Goal: Information Seeking & Learning: Learn about a topic

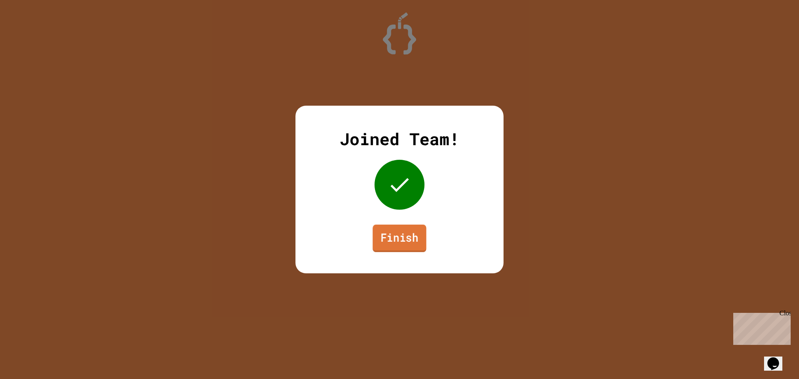
click at [388, 239] on link "Finish" at bounding box center [400, 238] width 54 height 27
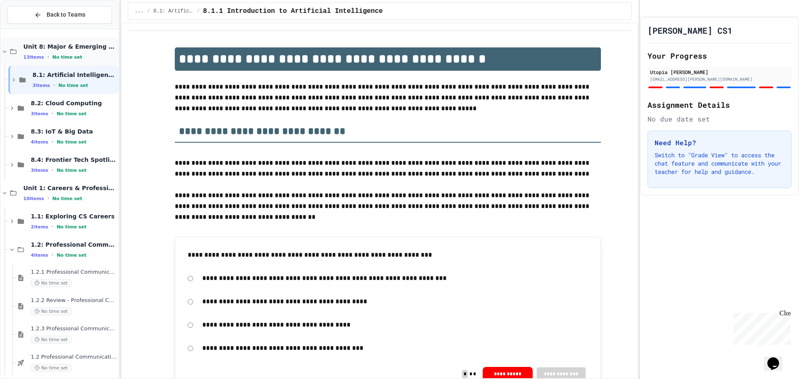
click at [6, 50] on icon at bounding box center [4, 51] width 7 height 7
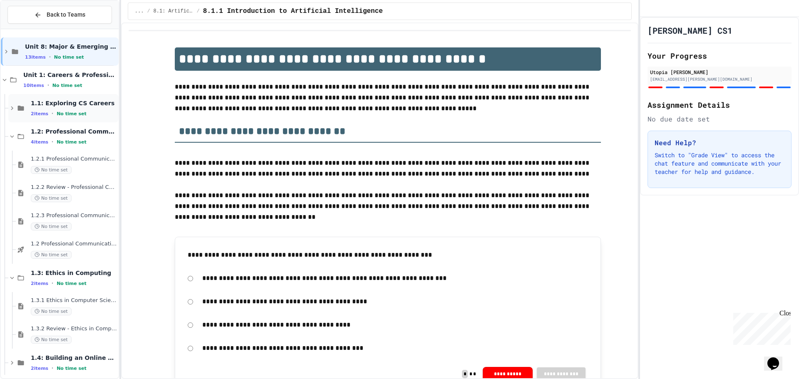
click at [35, 107] on span "1.1: Exploring CS Careers" at bounding box center [74, 102] width 86 height 7
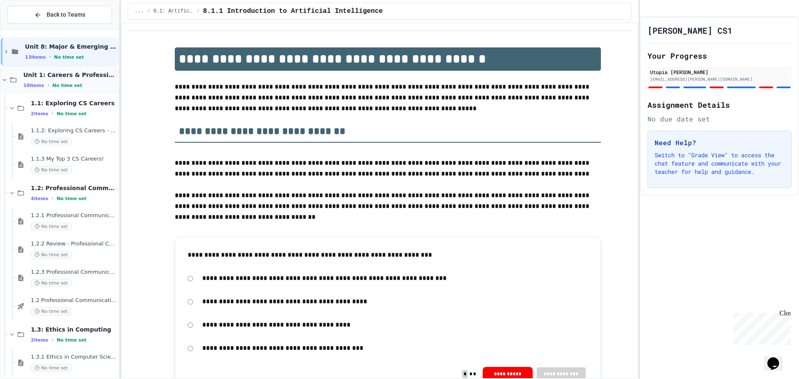
click at [5, 81] on icon at bounding box center [4, 79] width 7 height 7
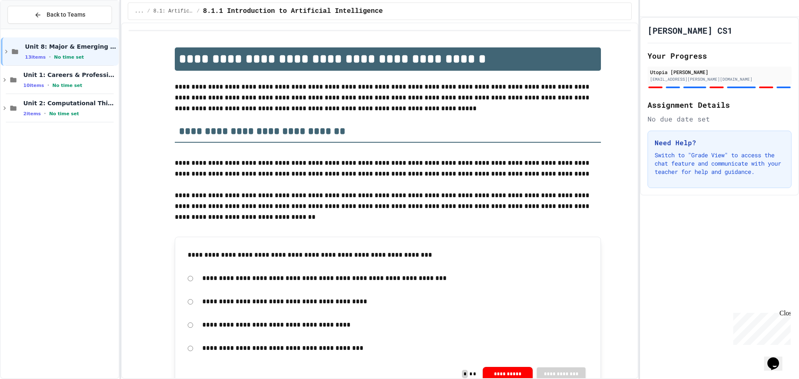
click at [5, 81] on icon at bounding box center [4, 79] width 7 height 7
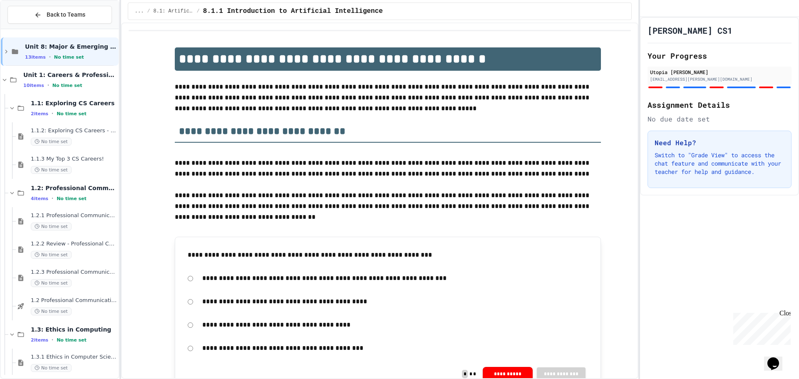
click at [5, 81] on icon at bounding box center [4, 79] width 7 height 7
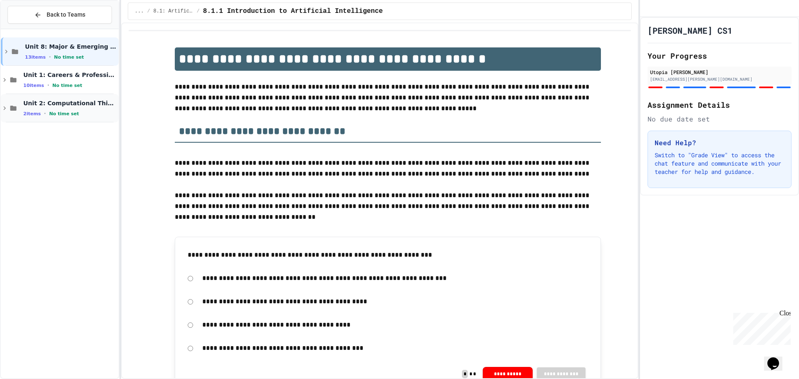
click at [7, 108] on icon at bounding box center [4, 107] width 7 height 7
click at [63, 131] on span "2.1: Foundations of Computational Thinking" at bounding box center [74, 131] width 86 height 7
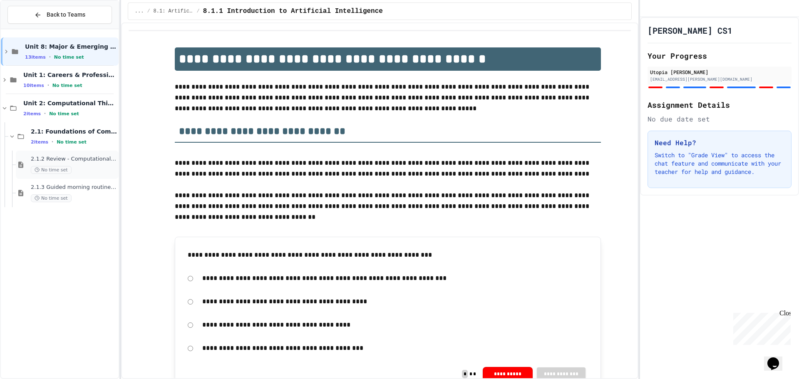
click at [78, 164] on div "2.1.2 Review - Computational Thinking and Problem Solving No time set" at bounding box center [74, 165] width 86 height 18
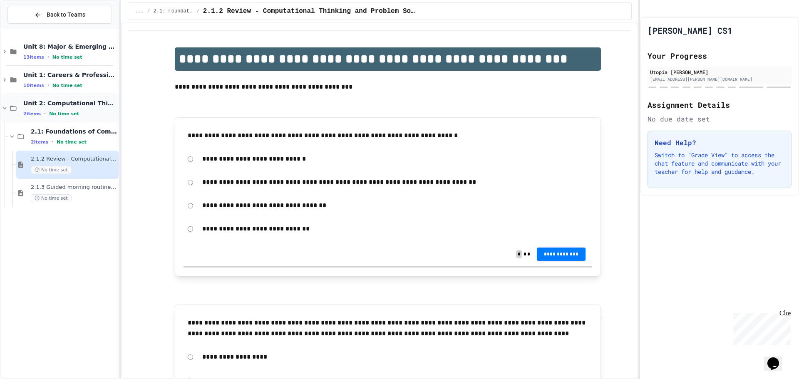
click at [9, 104] on div "Unit 2: Computational Thinking & Problem-Solving 2 items • No time set" at bounding box center [60, 108] width 118 height 28
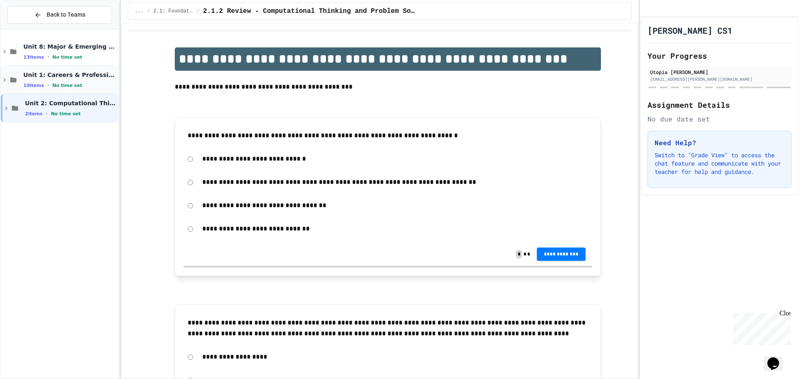
click at [33, 75] on span "Unit 1: Careers & Professionalism" at bounding box center [70, 74] width 94 height 7
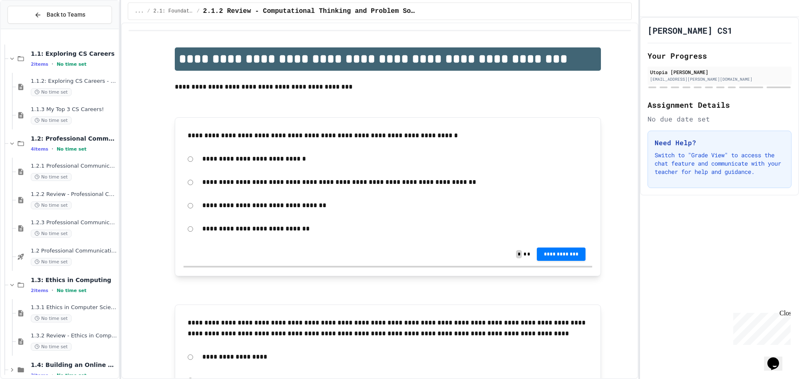
scroll to position [92, 0]
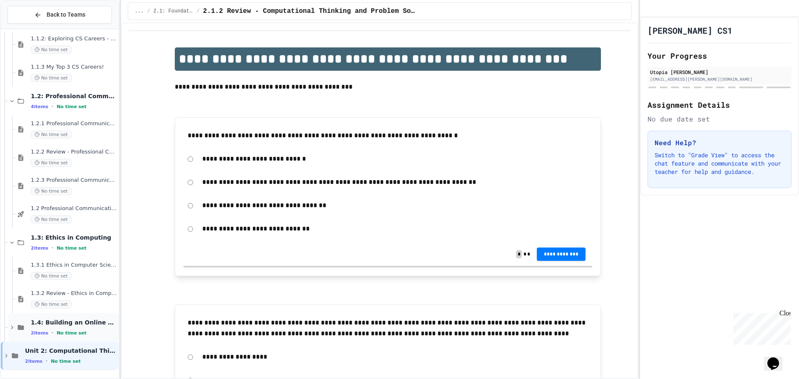
click at [87, 323] on span "1.4: Building an Online Presence" at bounding box center [74, 322] width 86 height 7
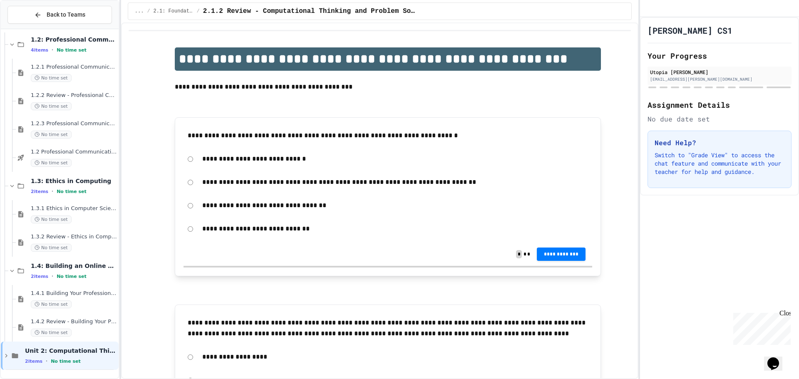
click at [81, 309] on div "1.4.1 Building Your Professional Online Presence No time set" at bounding box center [67, 299] width 103 height 28
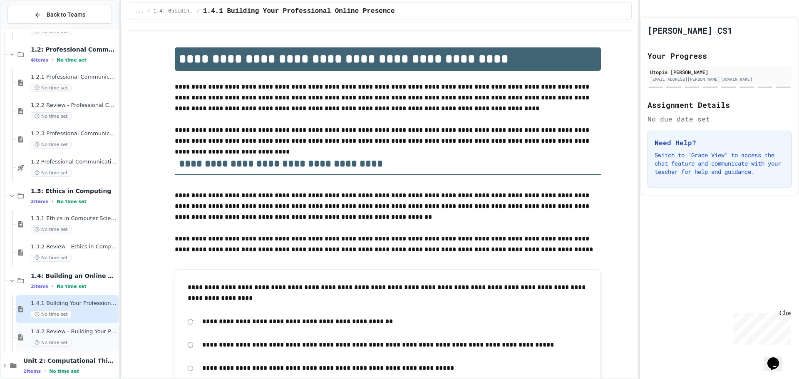
click at [96, 330] on span "1.4.2 Review - Building Your Professional Online Presence" at bounding box center [74, 331] width 86 height 7
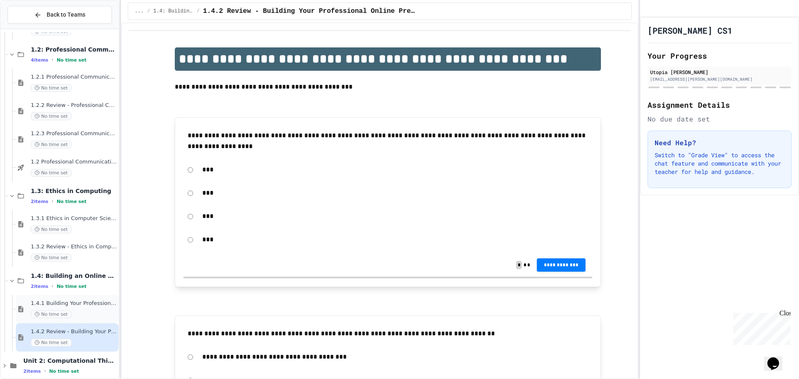
click at [94, 311] on div "No time set" at bounding box center [74, 315] width 86 height 8
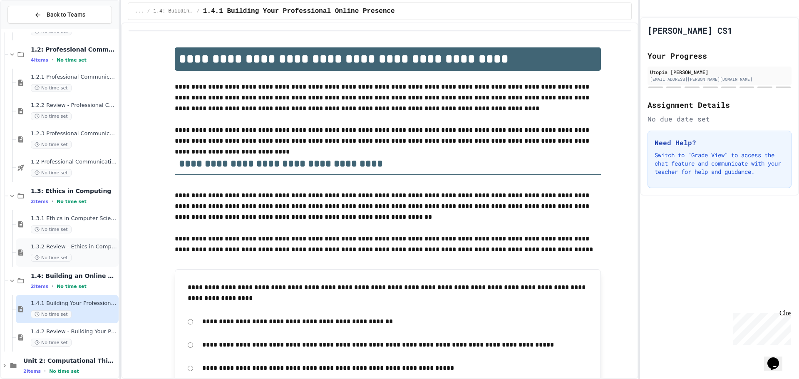
click at [83, 248] on span "1.3.2 Review - Ethics in Computer Science" at bounding box center [74, 247] width 86 height 7
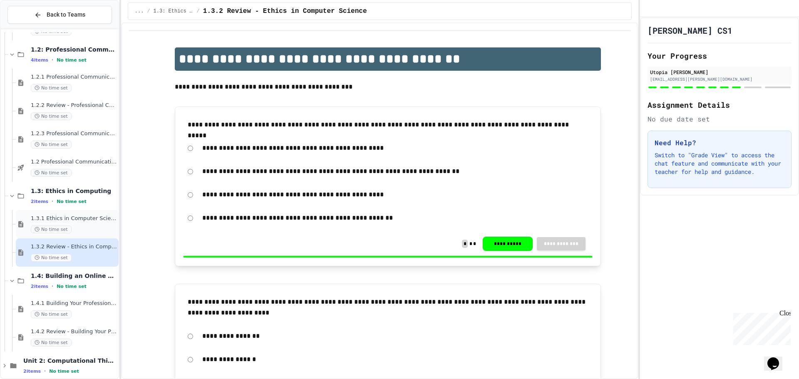
click at [82, 224] on div "1.3.1 Ethics in Computer Science No time set" at bounding box center [74, 224] width 86 height 18
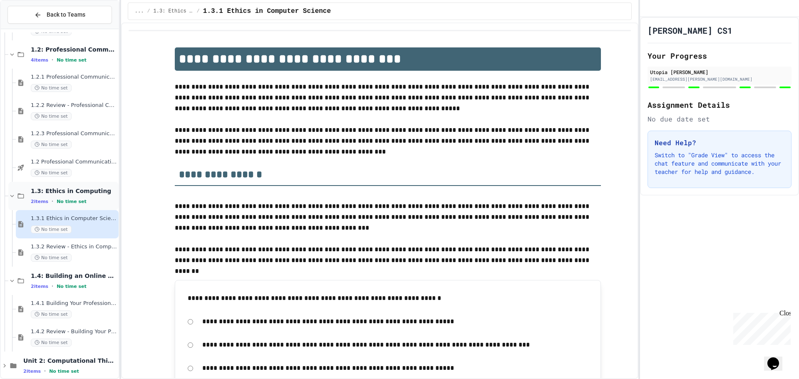
click at [13, 194] on icon at bounding box center [11, 195] width 7 height 7
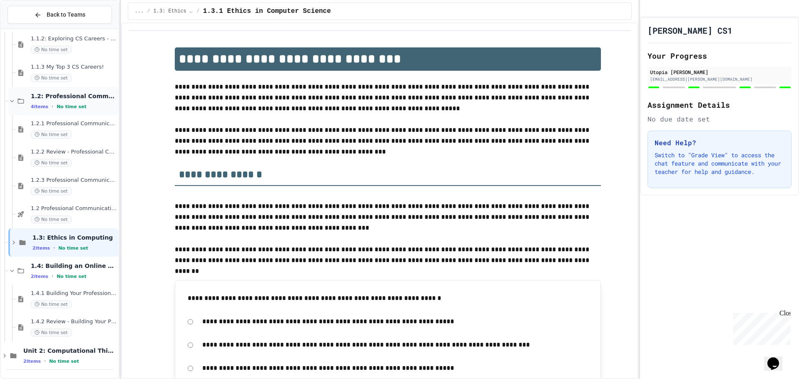
click at [10, 98] on icon at bounding box center [11, 100] width 7 height 7
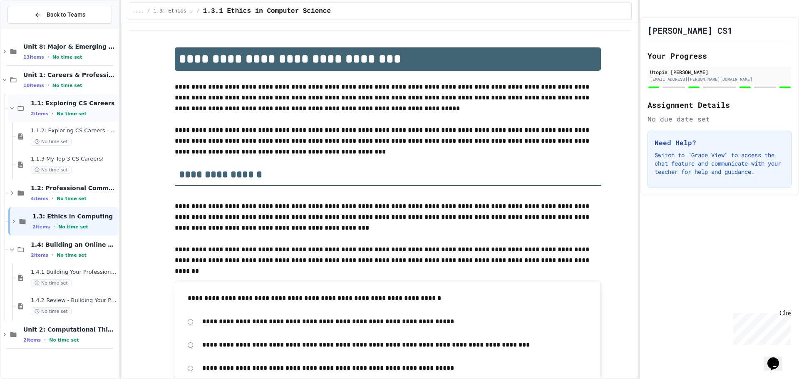
click at [15, 107] on icon at bounding box center [11, 107] width 7 height 7
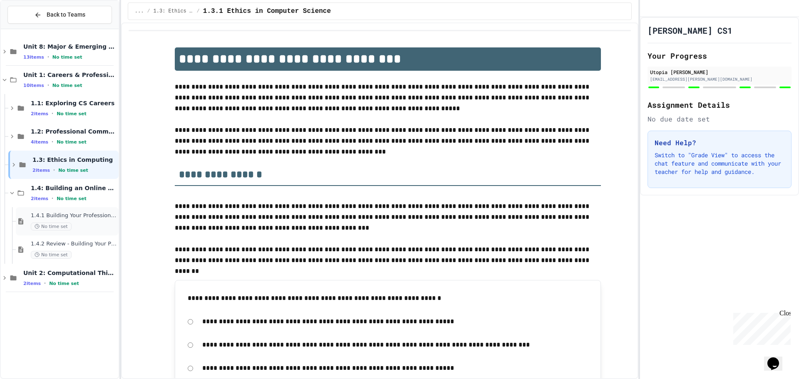
click at [82, 219] on div "1.4.1 Building Your Professional Online Presence No time set" at bounding box center [74, 221] width 86 height 18
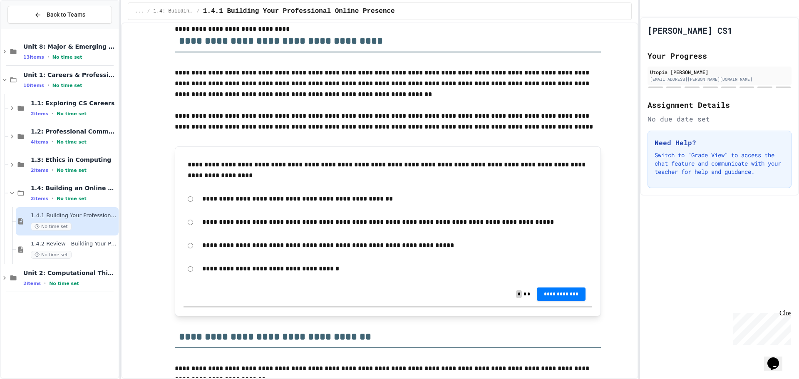
scroll to position [125, 0]
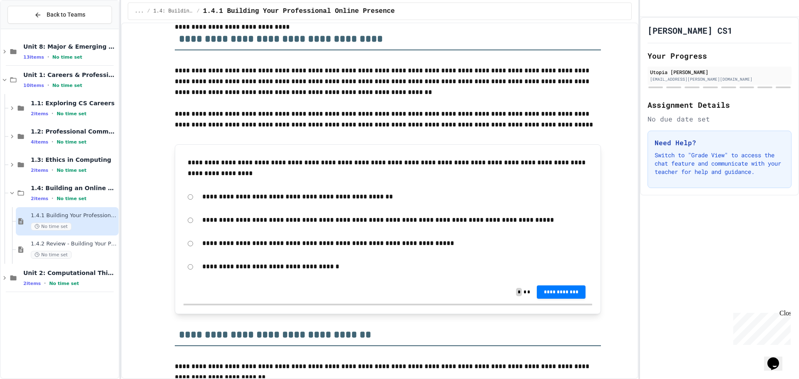
click at [441, 219] on p "**********" at bounding box center [395, 220] width 386 height 11
